Goal: Task Accomplishment & Management: Manage account settings

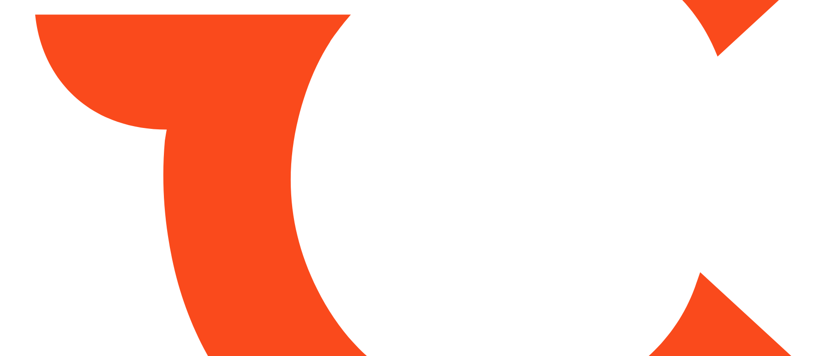
click at [462, 81] on html at bounding box center [406, 178] width 813 height 356
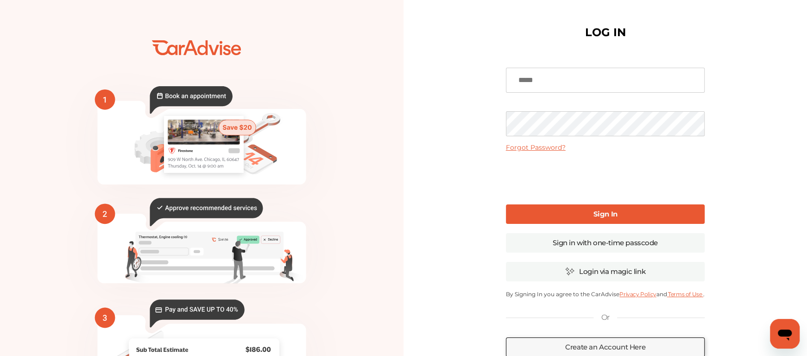
click at [531, 79] on input at bounding box center [605, 80] width 199 height 25
type input "**********"
click at [602, 213] on b "Sign In" at bounding box center [605, 213] width 24 height 9
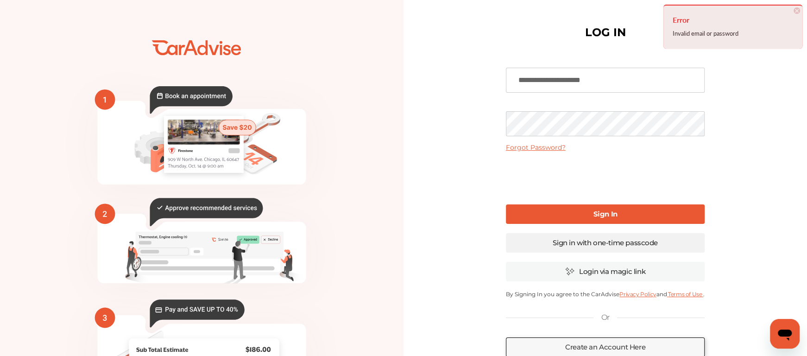
click at [599, 239] on link "Sign in with one-time passcode" at bounding box center [605, 242] width 199 height 19
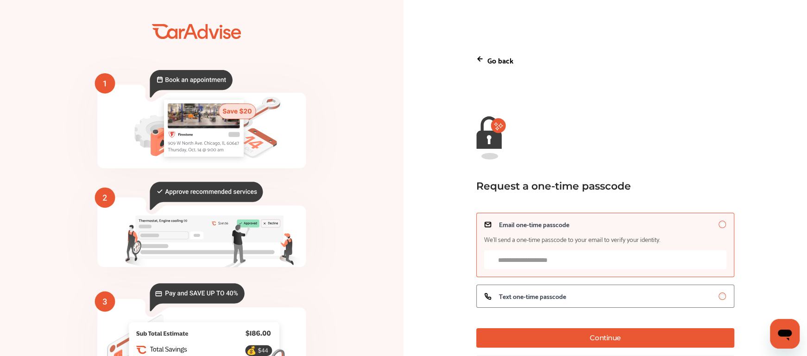
click at [578, 264] on input "Email one-time passcode We’ll send a one-time passcode to your email to verify …" at bounding box center [605, 259] width 242 height 19
click at [559, 293] on span "Text one-time passcode" at bounding box center [532, 295] width 67 height 7
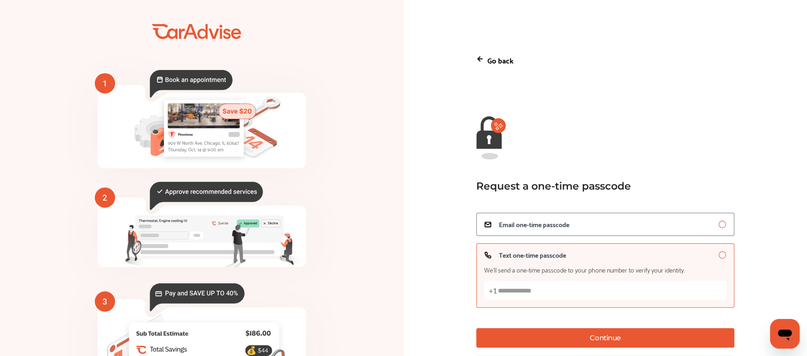
click at [559, 293] on input "Text one-time passcode We’ll send a one-time passcode to your phone number to v…" at bounding box center [605, 290] width 242 height 19
type input "**********"
click at [595, 338] on button "Continue" at bounding box center [605, 337] width 258 height 19
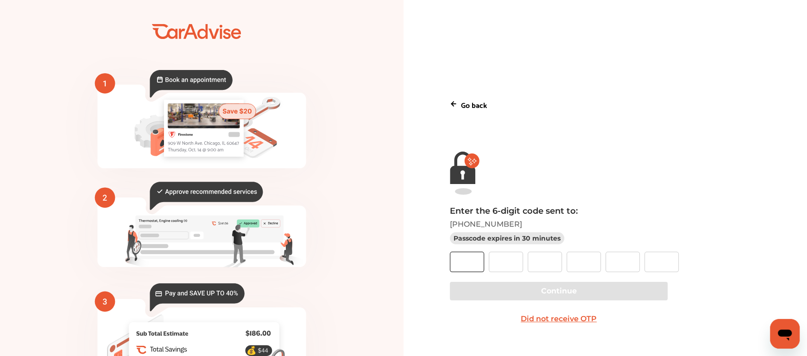
click at [474, 259] on input "text" at bounding box center [467, 261] width 34 height 20
type input "*"
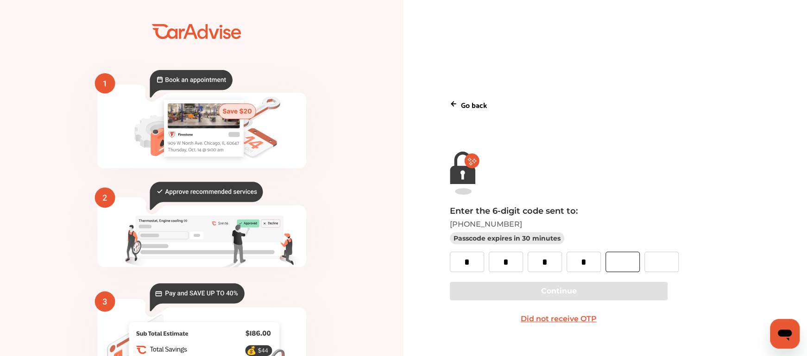
type input "*"
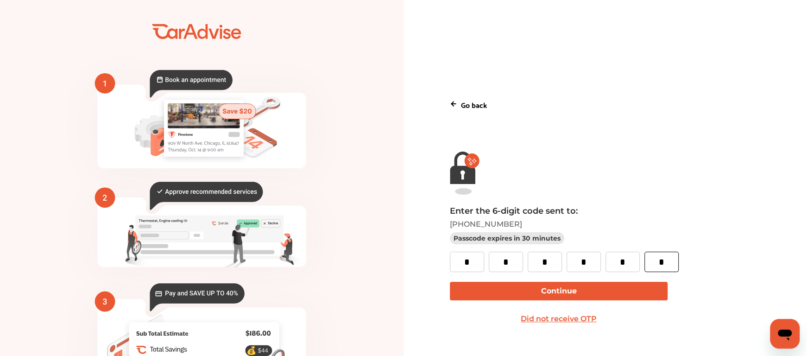
type input "*"
click at [548, 290] on button "Continue" at bounding box center [558, 291] width 217 height 19
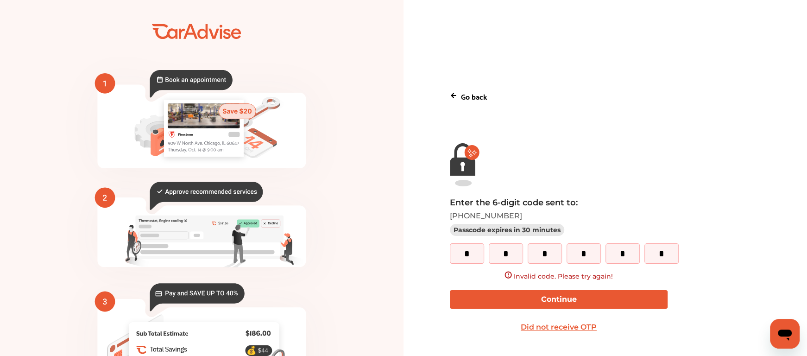
click at [576, 324] on button "Did not receive OTP" at bounding box center [558, 327] width 217 height 19
click at [457, 96] on icon at bounding box center [453, 95] width 7 height 7
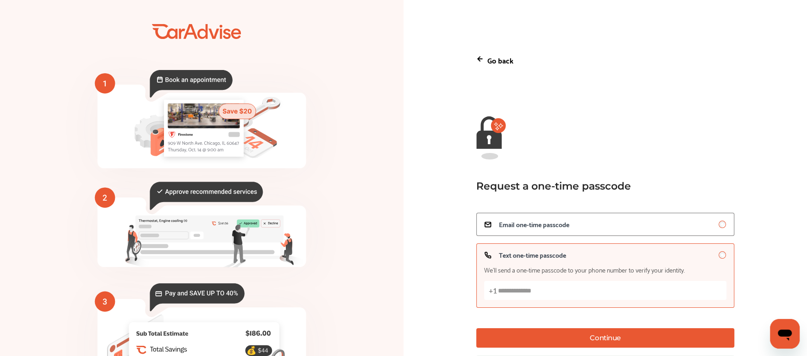
click at [509, 291] on input "Text one-time passcode We’ll send a one-time passcode to your phone number to v…" at bounding box center [605, 290] width 242 height 19
type input "**********"
click at [573, 335] on button "Continue" at bounding box center [605, 337] width 258 height 19
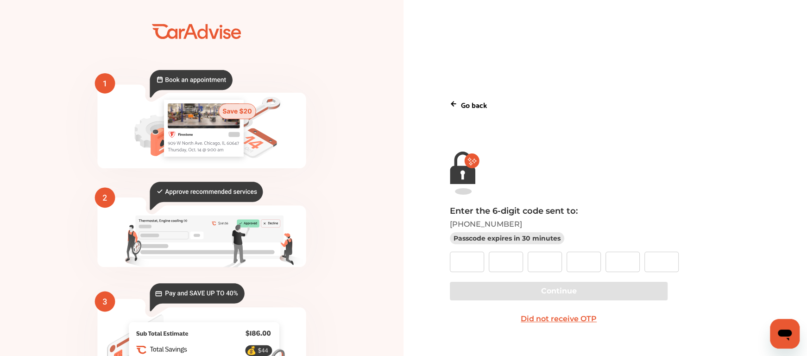
click at [567, 320] on button "Did not receive OTP" at bounding box center [558, 318] width 217 height 19
click at [463, 104] on div "Go back" at bounding box center [605, 104] width 311 height 27
click at [454, 105] on icon at bounding box center [453, 103] width 2 height 4
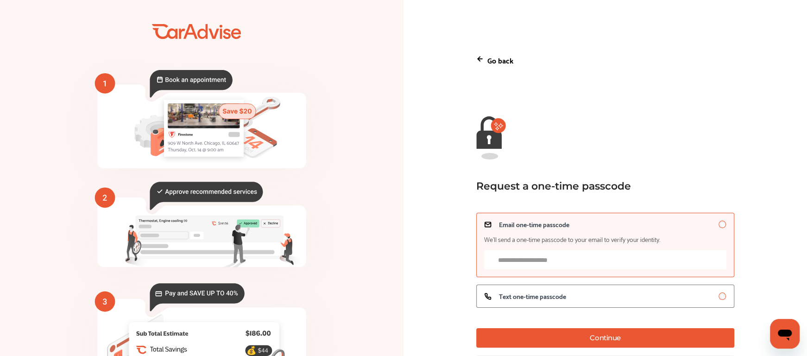
click at [544, 266] on input "Email one-time passcode We’ll send a one-time passcode to your email to verify …" at bounding box center [605, 259] width 242 height 19
type input "**********"
click at [568, 338] on button "Continue" at bounding box center [605, 337] width 258 height 19
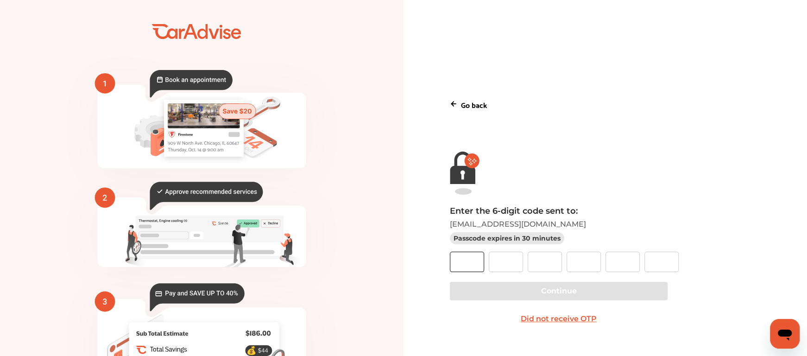
click at [470, 263] on input "text" at bounding box center [467, 261] width 34 height 20
type input "*"
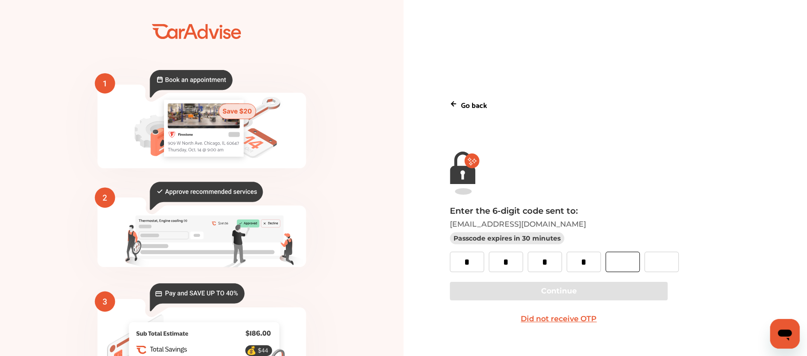
type input "*"
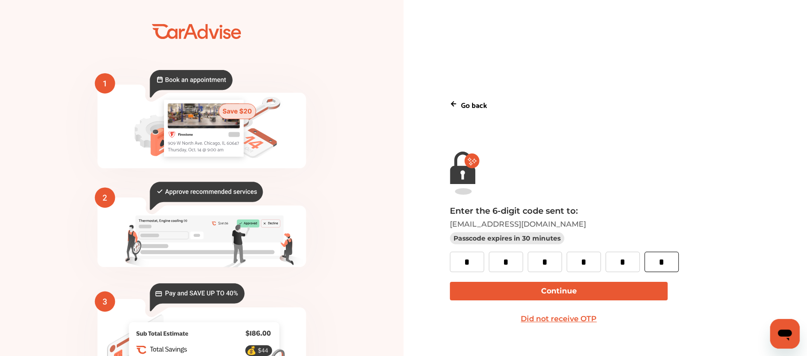
type input "*"
click at [563, 288] on button "Continue" at bounding box center [558, 291] width 217 height 19
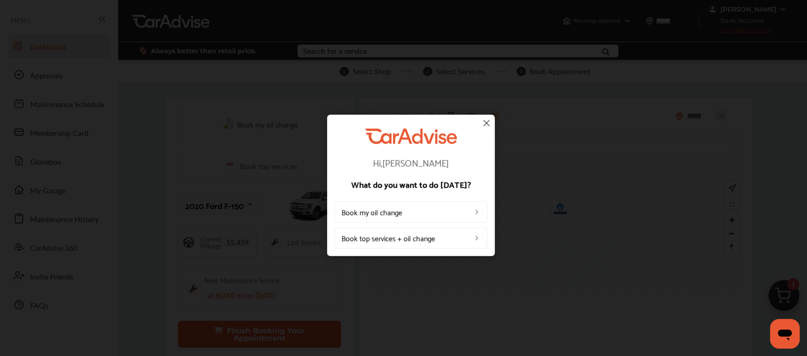
click at [485, 125] on img at bounding box center [486, 122] width 11 height 11
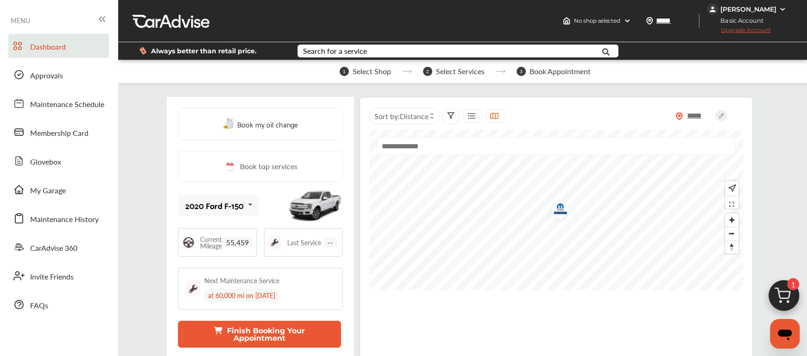
click at [747, 31] on span "Upgrade Account" at bounding box center [739, 32] width 64 height 12
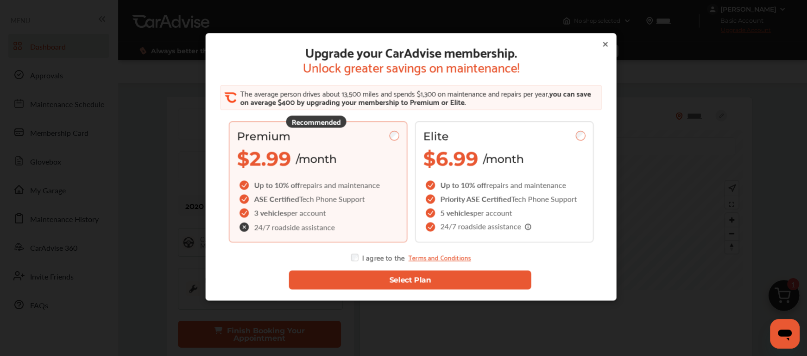
click at [392, 277] on button "Select Plan" at bounding box center [410, 279] width 242 height 19
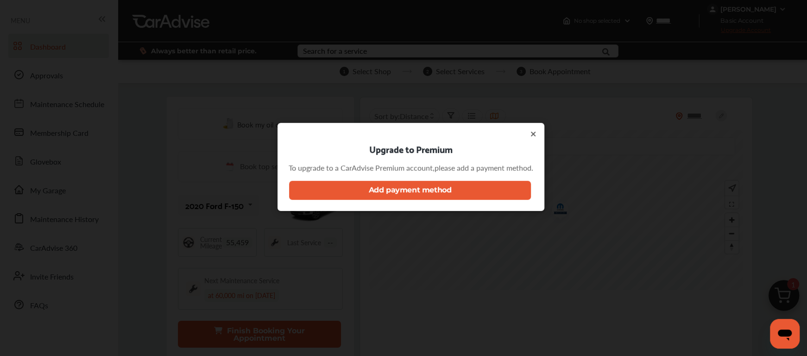
click at [411, 189] on button "Add payment method" at bounding box center [410, 190] width 242 height 19
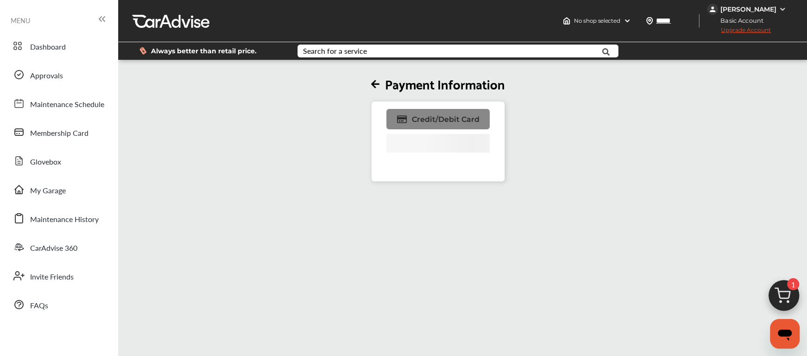
click at [452, 122] on span "Credit/Debit Card" at bounding box center [445, 119] width 68 height 9
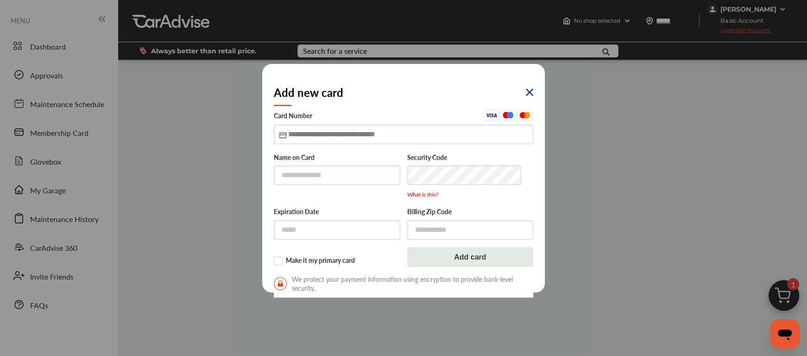
click at [386, 137] on input "text" at bounding box center [403, 134] width 259 height 19
click at [352, 138] on input "text" at bounding box center [403, 134] width 259 height 19
type input "**********"
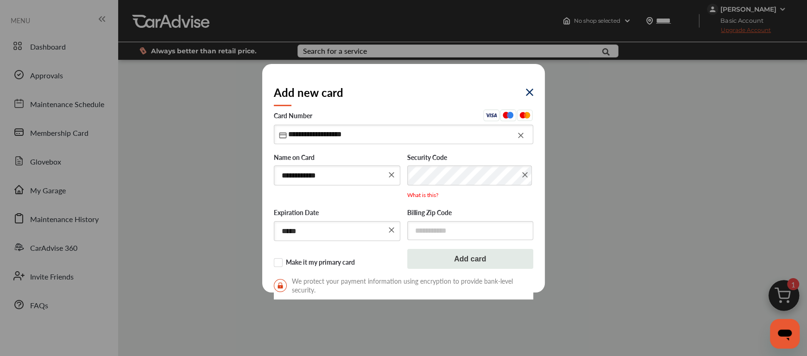
type input "*****"
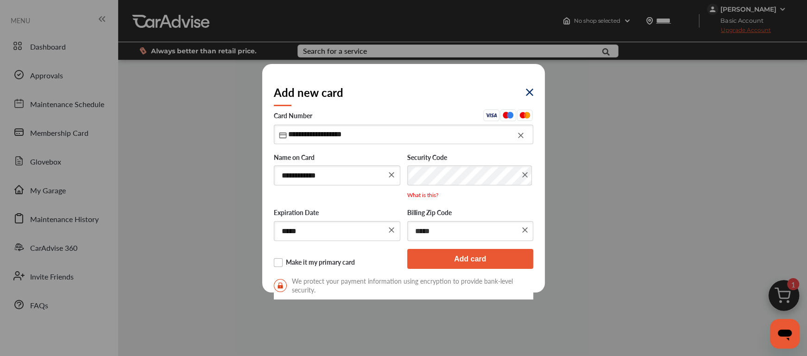
type input "*****"
click at [276, 259] on label "Make it my primary card" at bounding box center [337, 262] width 126 height 9
click at [466, 253] on button "Add card" at bounding box center [470, 259] width 126 height 20
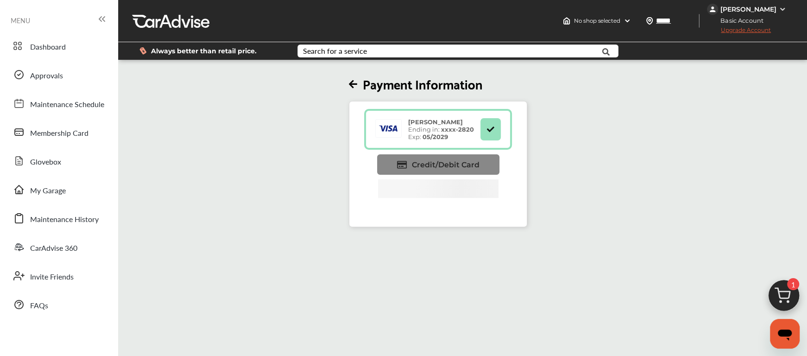
click at [434, 164] on span "Credit/Debit Card" at bounding box center [445, 164] width 68 height 9
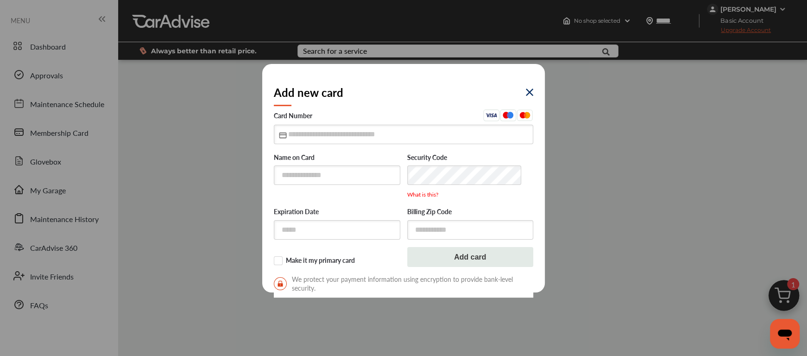
click at [527, 91] on img at bounding box center [529, 91] width 7 height 7
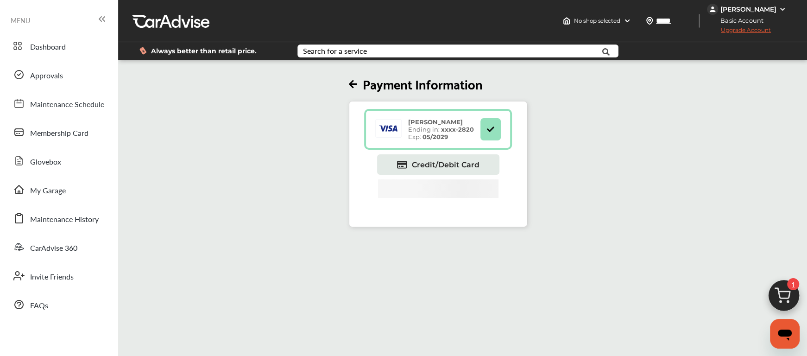
click at [788, 293] on img at bounding box center [783, 298] width 44 height 44
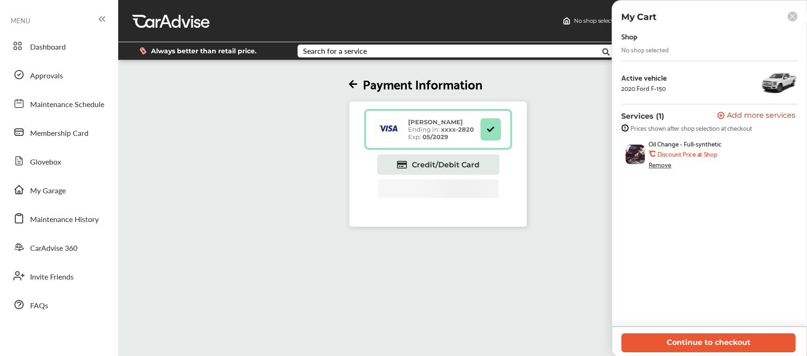
click at [792, 16] on icon at bounding box center [792, 16] width 5 height 5
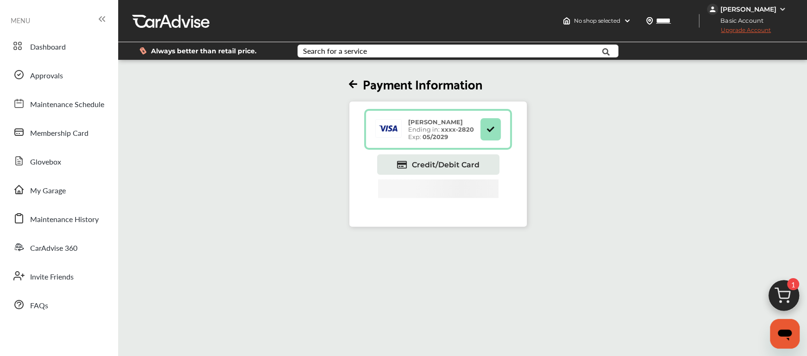
click at [354, 86] on icon at bounding box center [353, 85] width 8 height 10
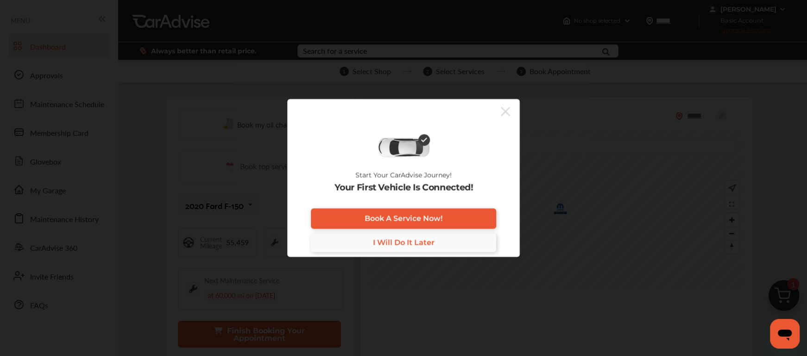
click at [396, 241] on span "I Will Do It Later" at bounding box center [404, 242] width 62 height 9
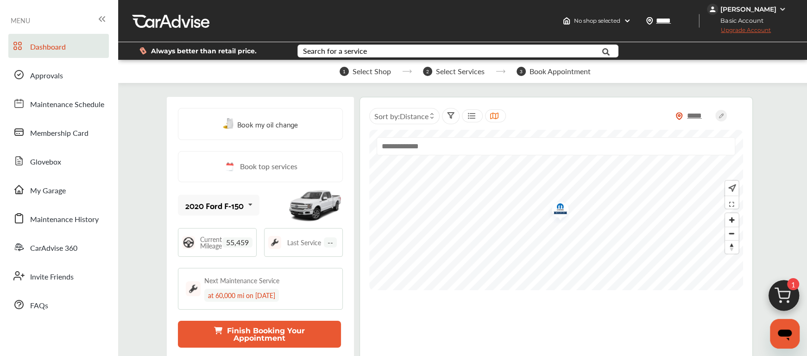
click at [755, 30] on span "Upgrade Account" at bounding box center [739, 32] width 64 height 12
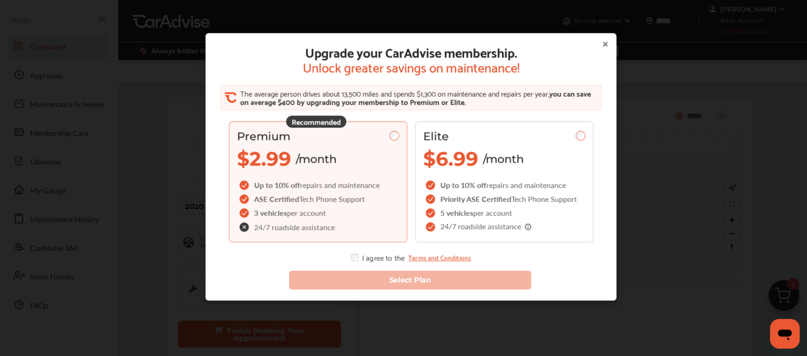
click at [361, 220] on div "24/7 roadside assistance" at bounding box center [309, 227] width 145 height 14
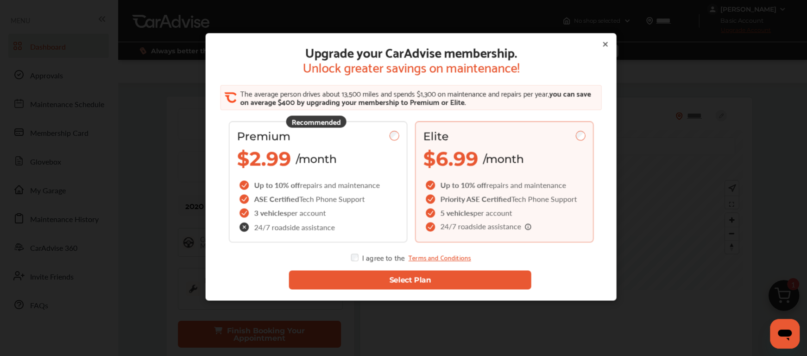
click at [424, 281] on button "Select Plan" at bounding box center [410, 279] width 242 height 19
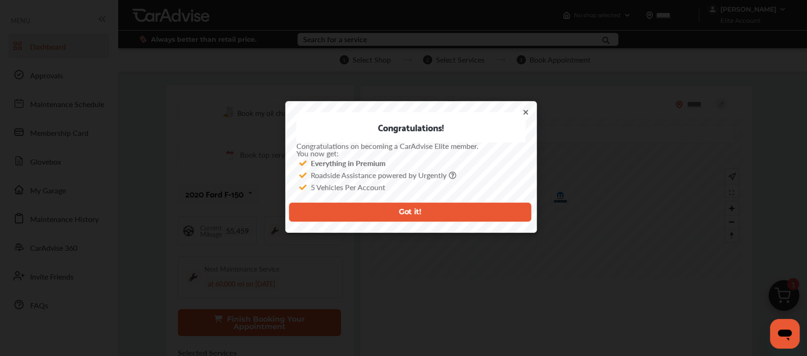
click at [416, 210] on button "Got it!" at bounding box center [410, 211] width 242 height 19
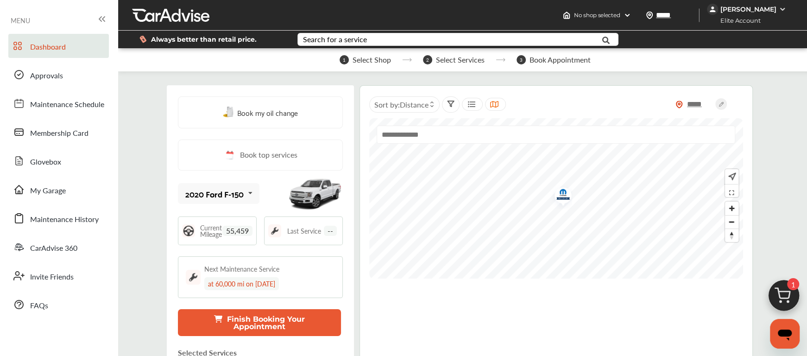
click at [760, 7] on div "[PERSON_NAME]" at bounding box center [748, 9] width 56 height 8
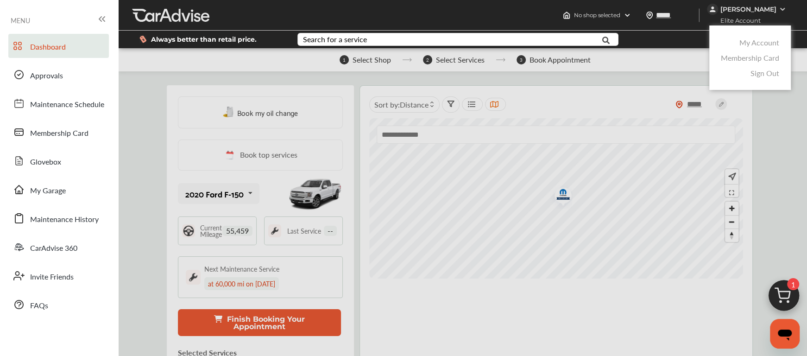
click at [753, 43] on link "My Account" at bounding box center [759, 42] width 40 height 11
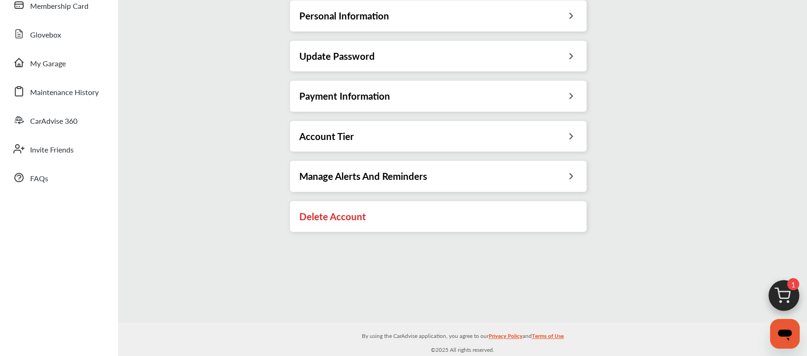
scroll to position [17, 0]
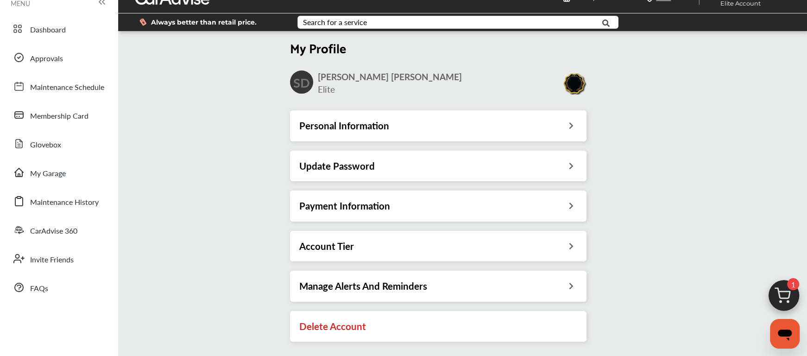
click at [572, 245] on icon at bounding box center [570, 245] width 9 height 10
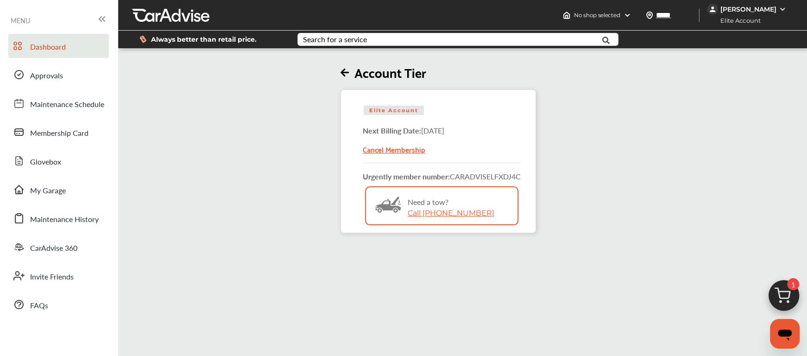
click at [53, 46] on span "Dashboard" at bounding box center [48, 47] width 36 height 12
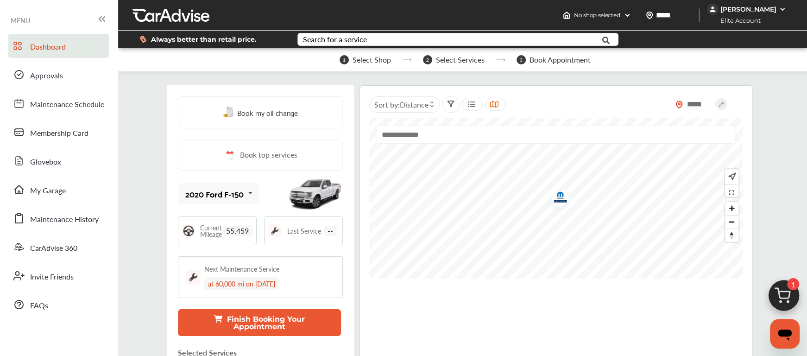
click at [782, 10] on img at bounding box center [782, 9] width 7 height 7
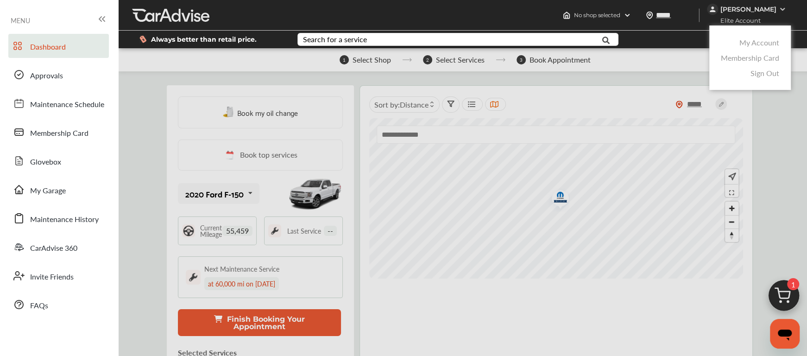
click at [754, 56] on link "Membership Card" at bounding box center [750, 57] width 58 height 11
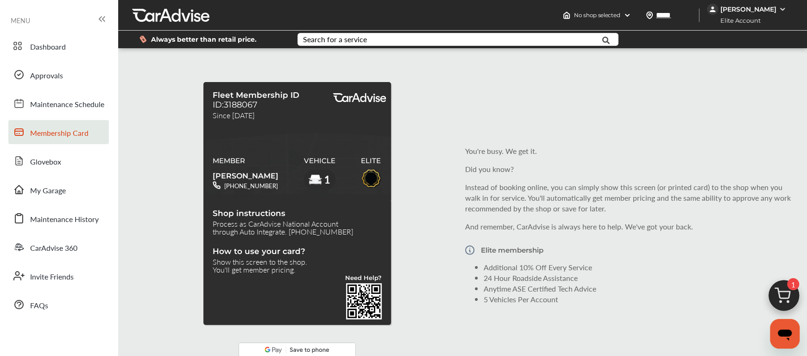
click at [759, 10] on div "[PERSON_NAME]" at bounding box center [748, 9] width 56 height 8
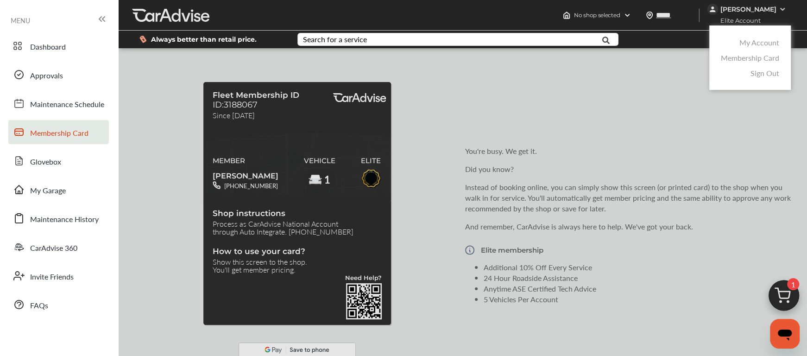
click at [747, 43] on link "My Account" at bounding box center [759, 42] width 40 height 11
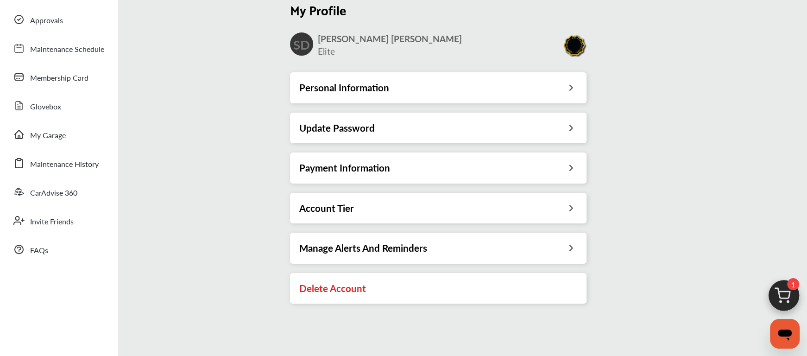
scroll to position [111, 0]
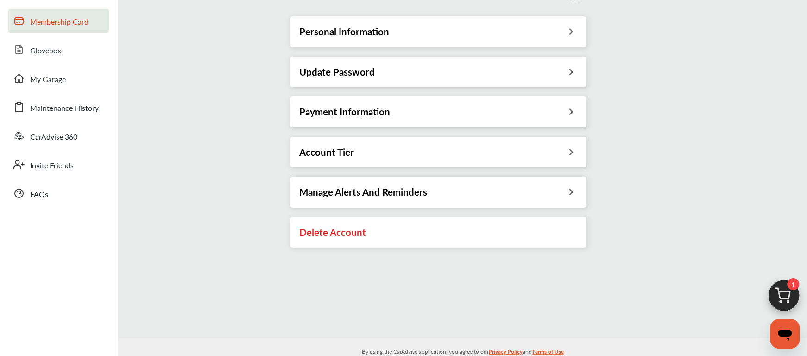
click at [77, 25] on span "Membership Card" at bounding box center [59, 22] width 58 height 12
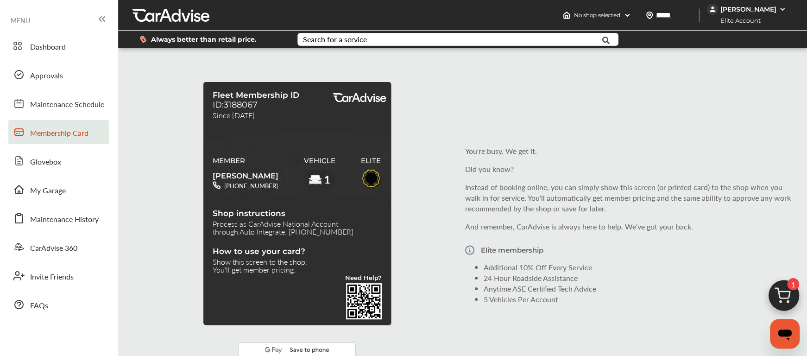
click at [102, 19] on icon at bounding box center [103, 19] width 2 height 5
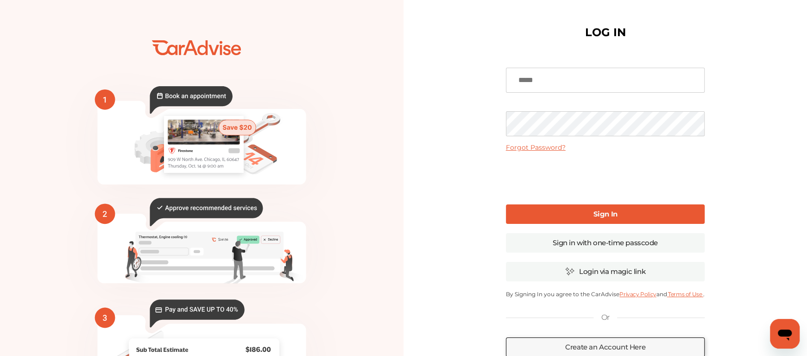
click at [541, 84] on input at bounding box center [605, 80] width 199 height 25
type input "**********"
click at [599, 271] on link "Login via magic link" at bounding box center [605, 271] width 199 height 19
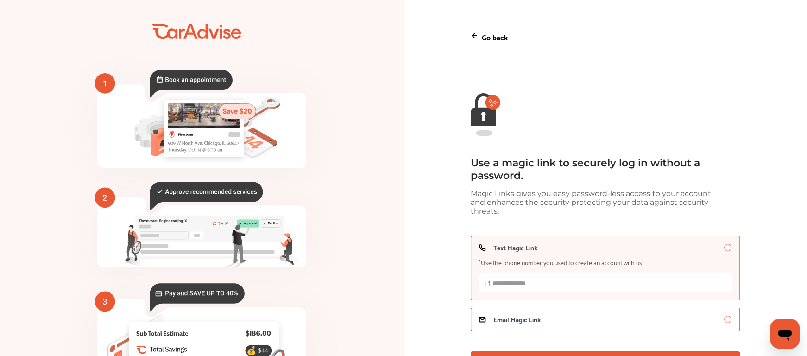
click at [544, 284] on input "Text Magic Link *Use the phone number you used to create an account with us +1" at bounding box center [604, 282] width 253 height 19
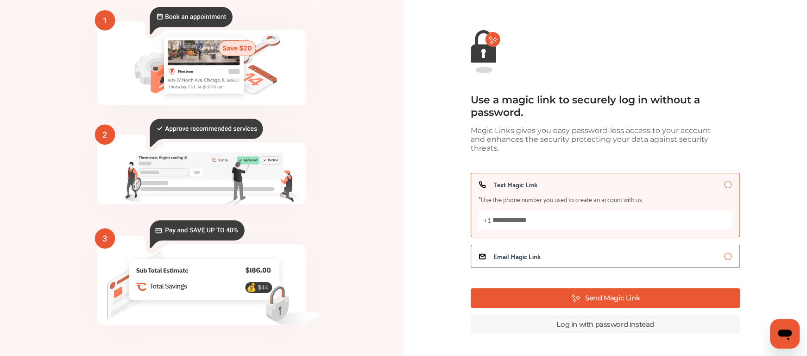
type input "**********"
click at [610, 292] on button "Send Magic Link" at bounding box center [605, 297] width 269 height 19
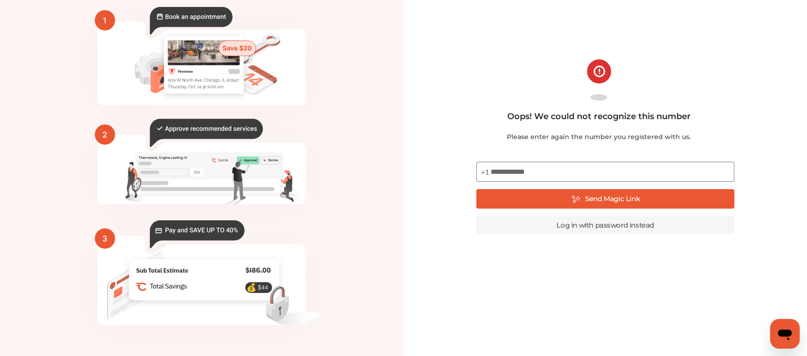
click at [605, 224] on link "Log in with password instead" at bounding box center [605, 225] width 258 height 18
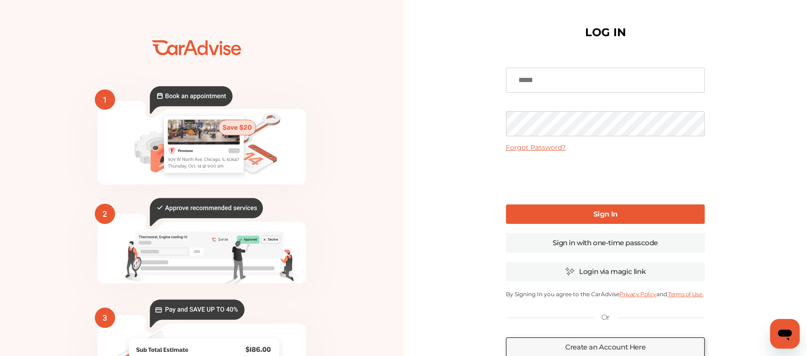
click at [520, 81] on input at bounding box center [605, 80] width 199 height 25
type input "**********"
click at [534, 145] on link "Forgot Password?" at bounding box center [536, 147] width 60 height 8
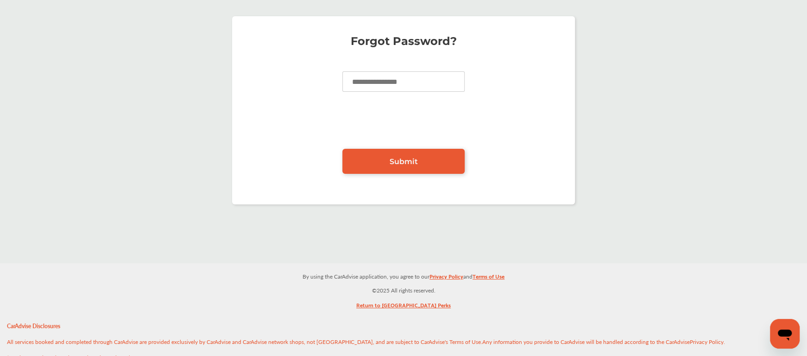
click at [417, 87] on input at bounding box center [403, 81] width 122 height 20
type input "**********"
click at [400, 158] on span "Submit" at bounding box center [404, 161] width 28 height 9
click at [397, 159] on span "Submit" at bounding box center [404, 161] width 28 height 9
click at [411, 158] on span "Submit" at bounding box center [404, 161] width 28 height 9
